Goal: Information Seeking & Learning: Learn about a topic

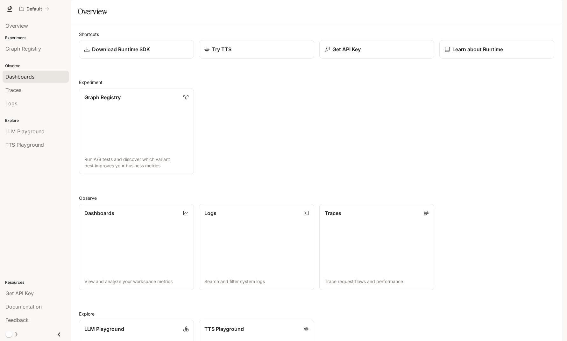
click at [41, 78] on div "Dashboards" at bounding box center [35, 77] width 61 height 8
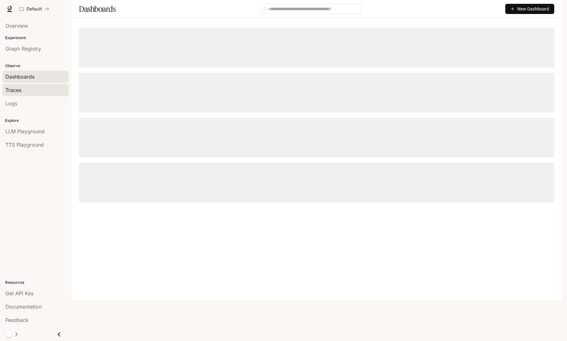
click at [30, 91] on div "Traces" at bounding box center [35, 90] width 61 height 8
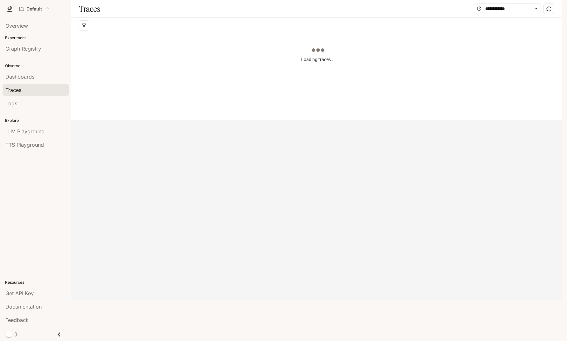
click at [31, 111] on div "Explore LLM Playground TTS Playground" at bounding box center [35, 131] width 71 height 41
click at [31, 106] on div "Logs" at bounding box center [35, 104] width 61 height 8
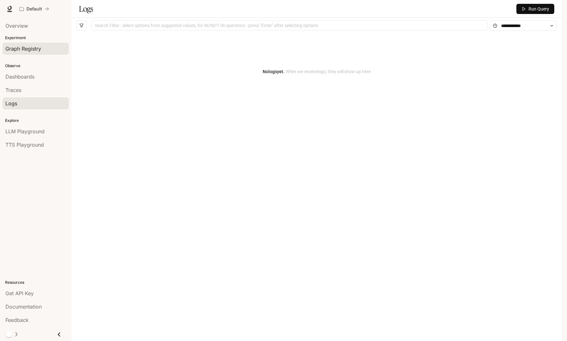
click at [39, 49] on span "Graph Registry" at bounding box center [23, 49] width 36 height 8
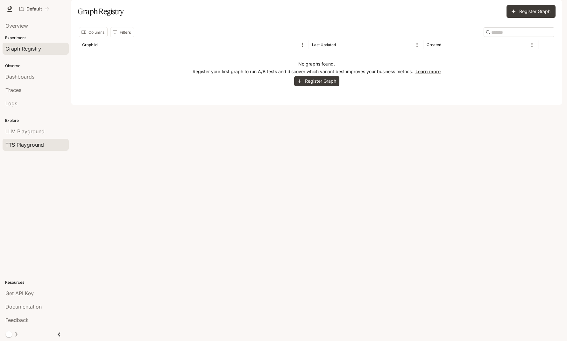
click at [28, 145] on span "TTS Playground" at bounding box center [24, 145] width 39 height 8
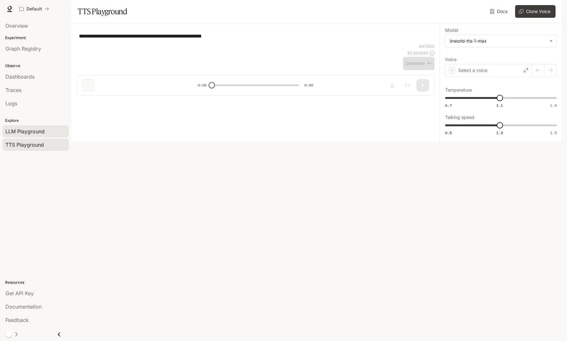
click at [31, 132] on span "LLM Playground" at bounding box center [24, 132] width 39 height 8
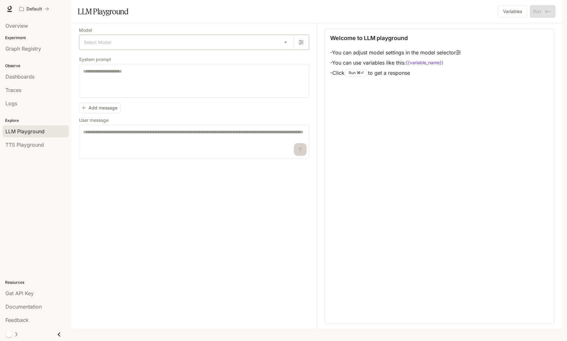
click at [117, 66] on body "Skip to main content Default Documentation Documentation Portal Overview Experi…" at bounding box center [283, 170] width 567 height 341
